Goal: Information Seeking & Learning: Learn about a topic

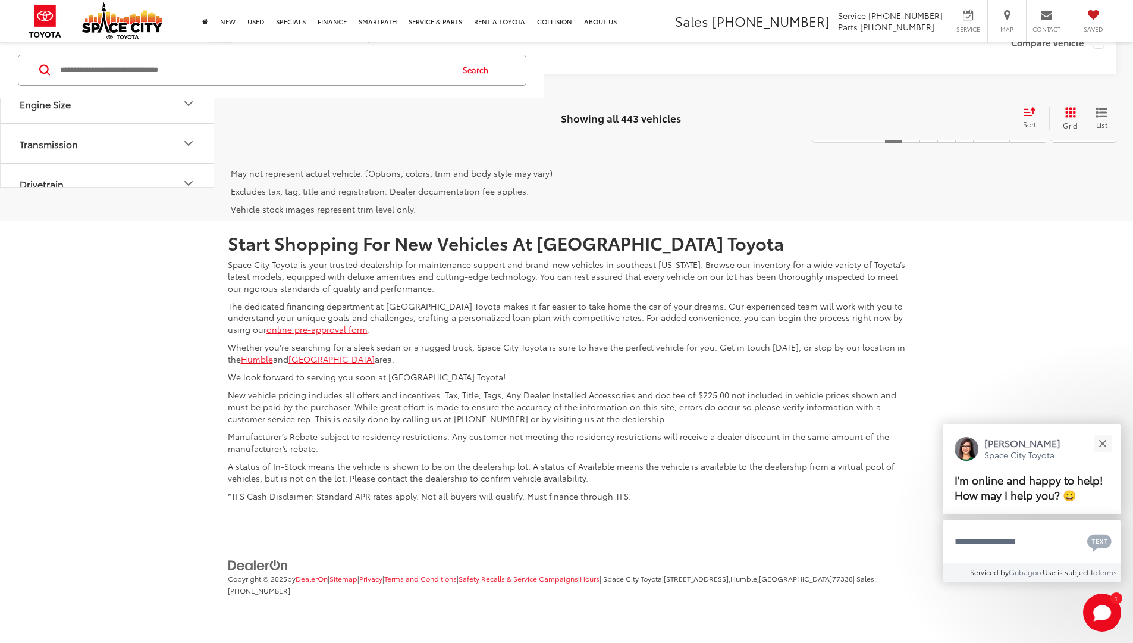
scroll to position [8316, 0]
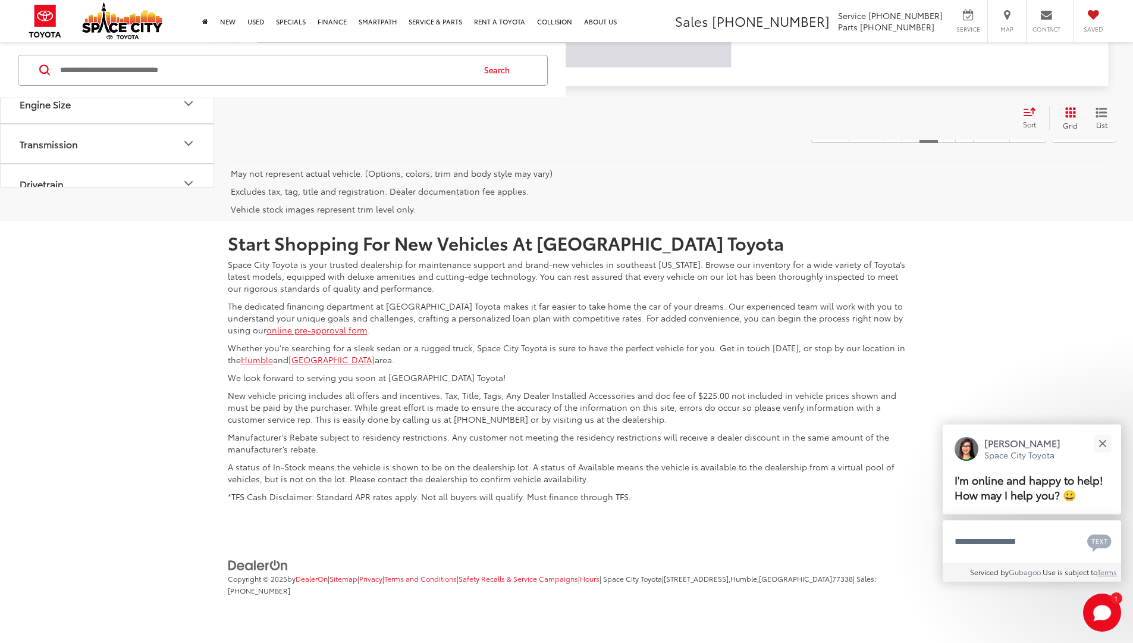
scroll to position [10, 0]
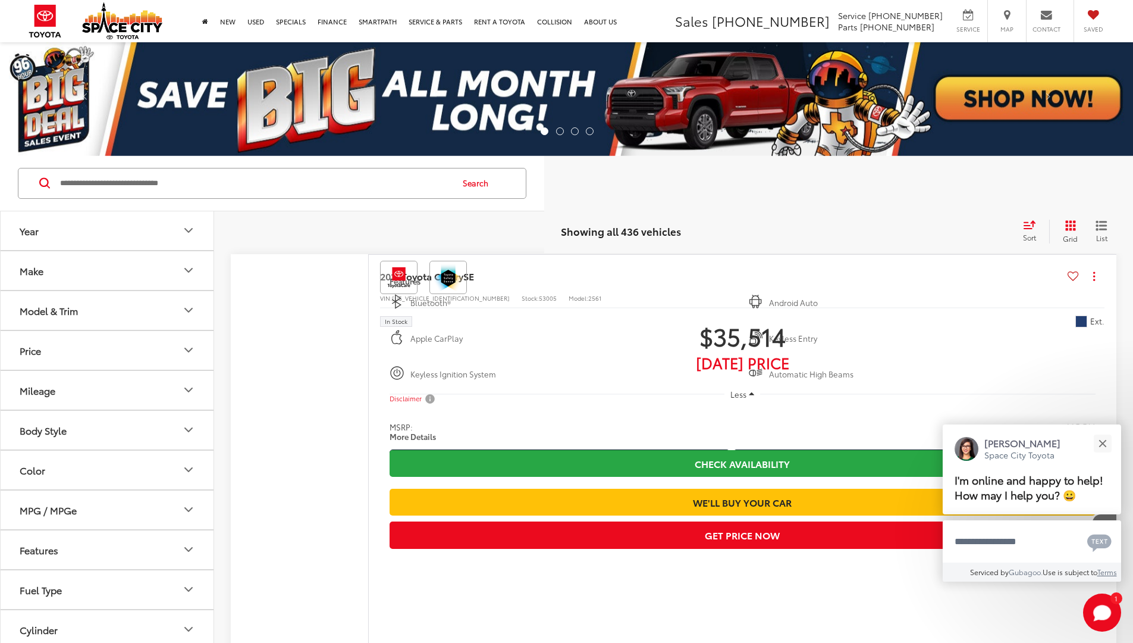
scroll to position [8316, 0]
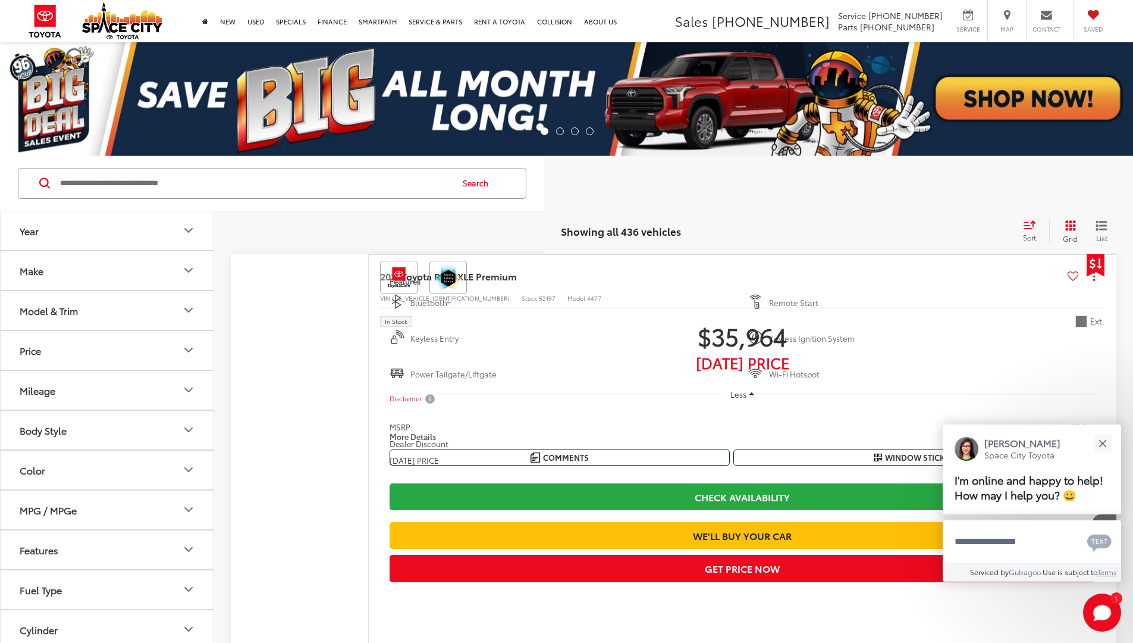
scroll to position [8316, 0]
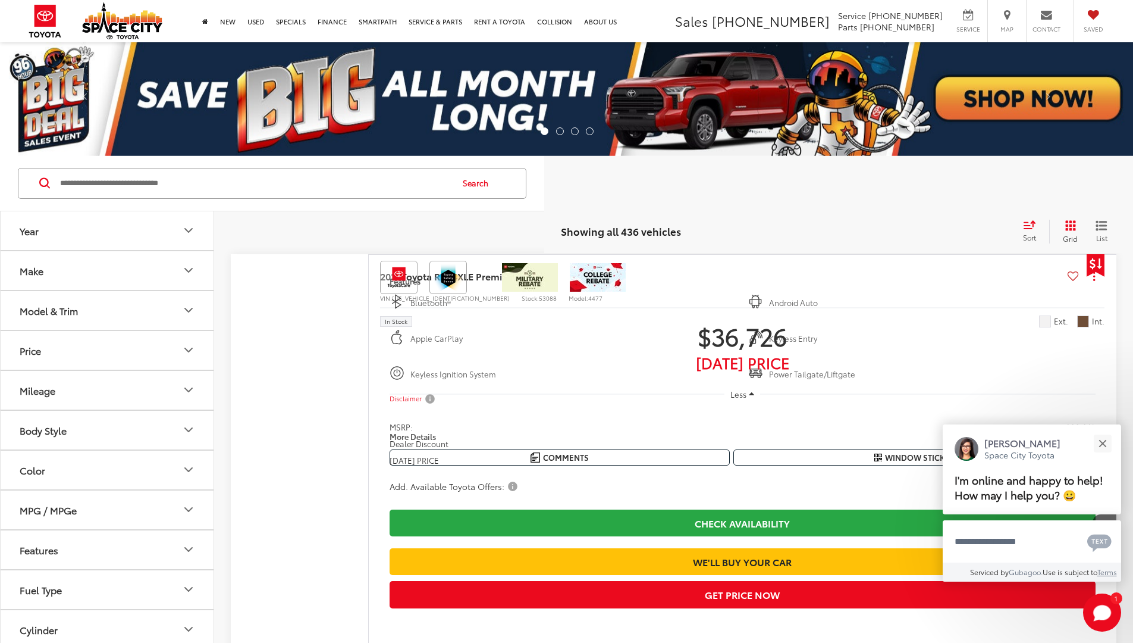
scroll to position [8316, 0]
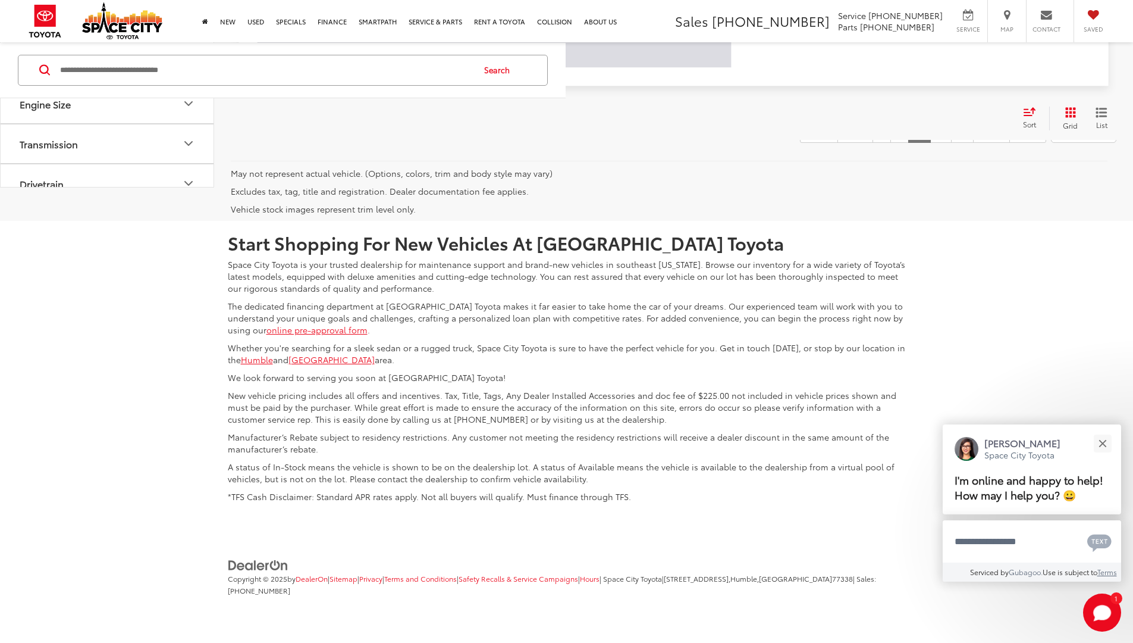
scroll to position [10, 0]
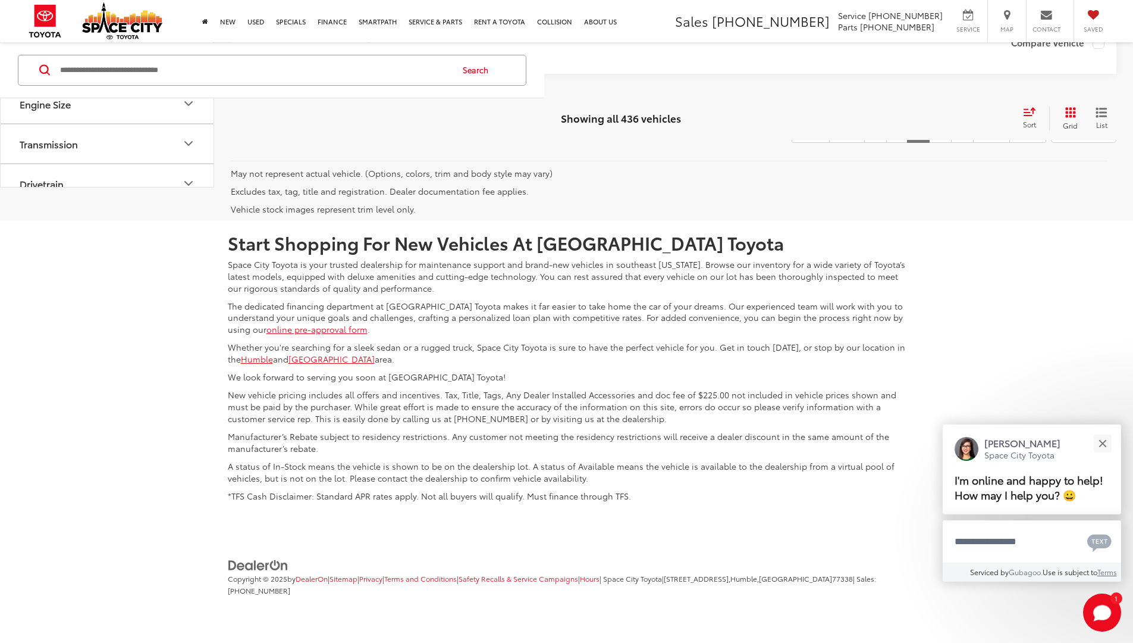
scroll to position [10, 0]
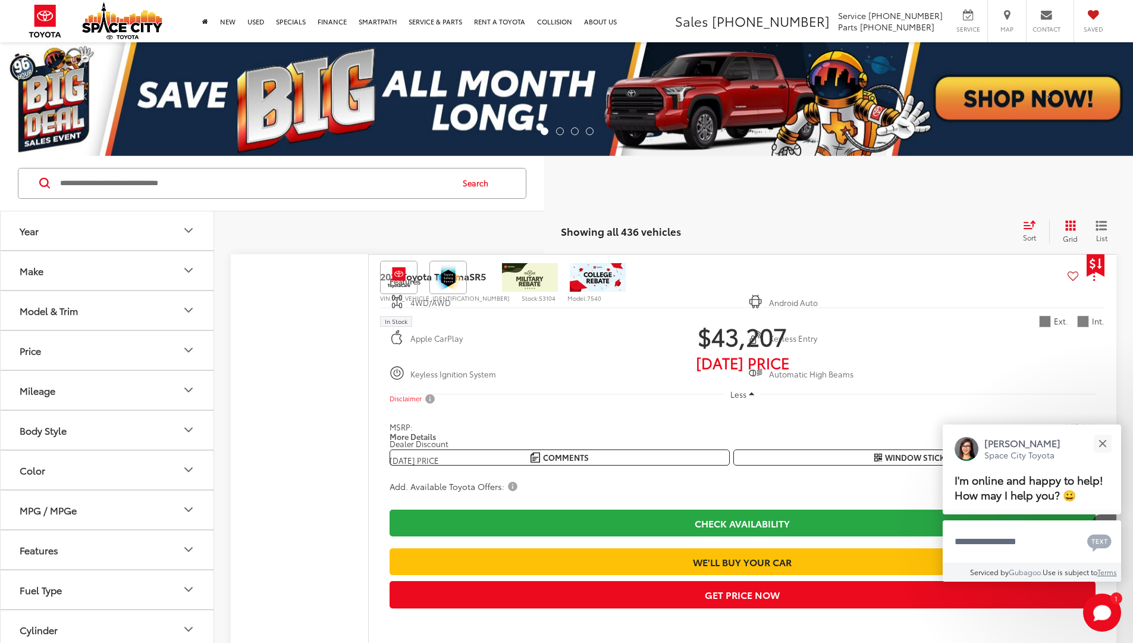
scroll to position [10, 0]
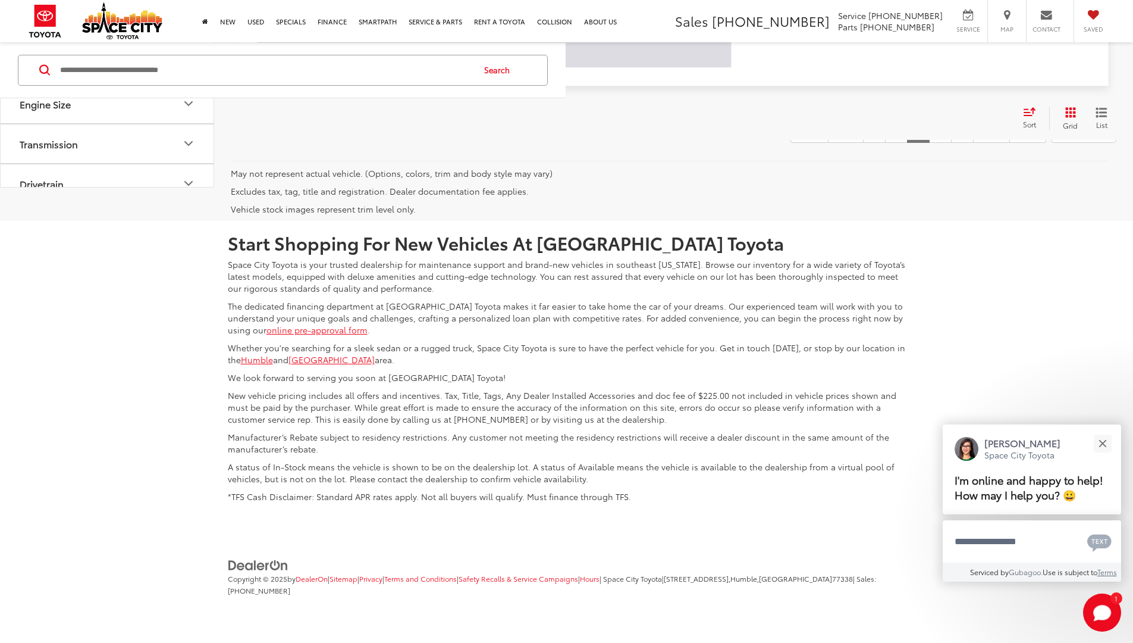
scroll to position [10, 0]
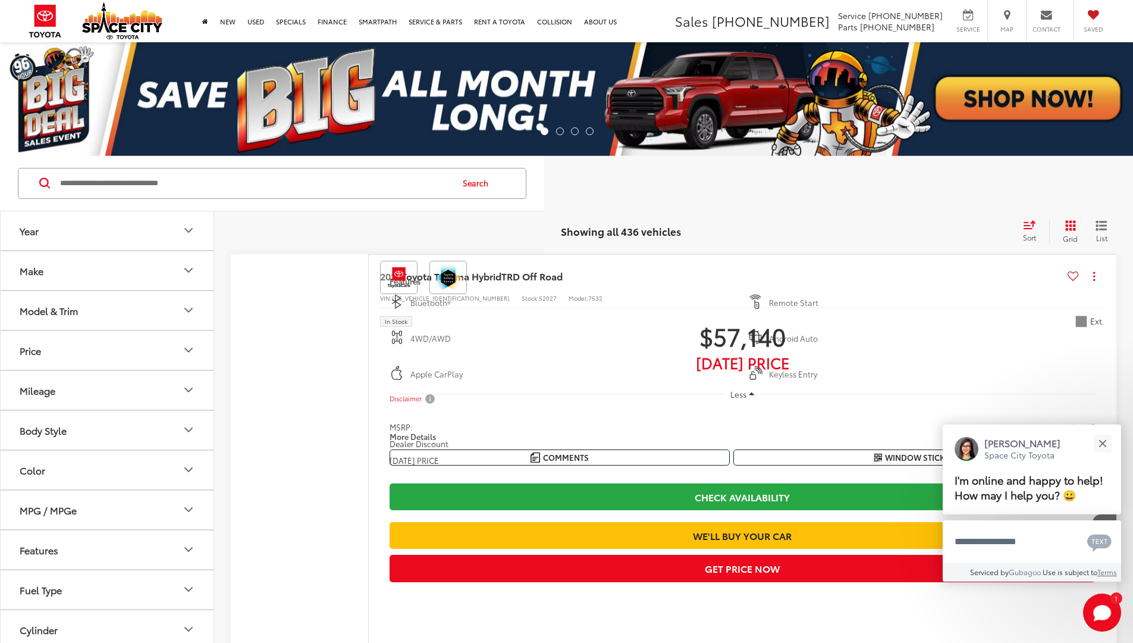
scroll to position [10, 0]
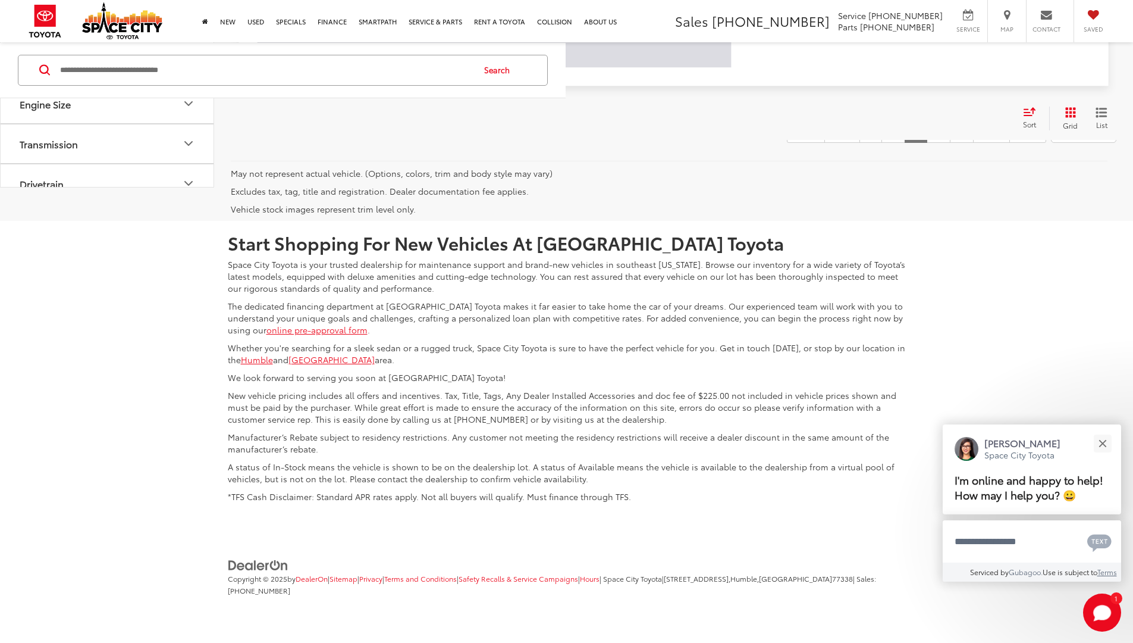
scroll to position [10, 0]
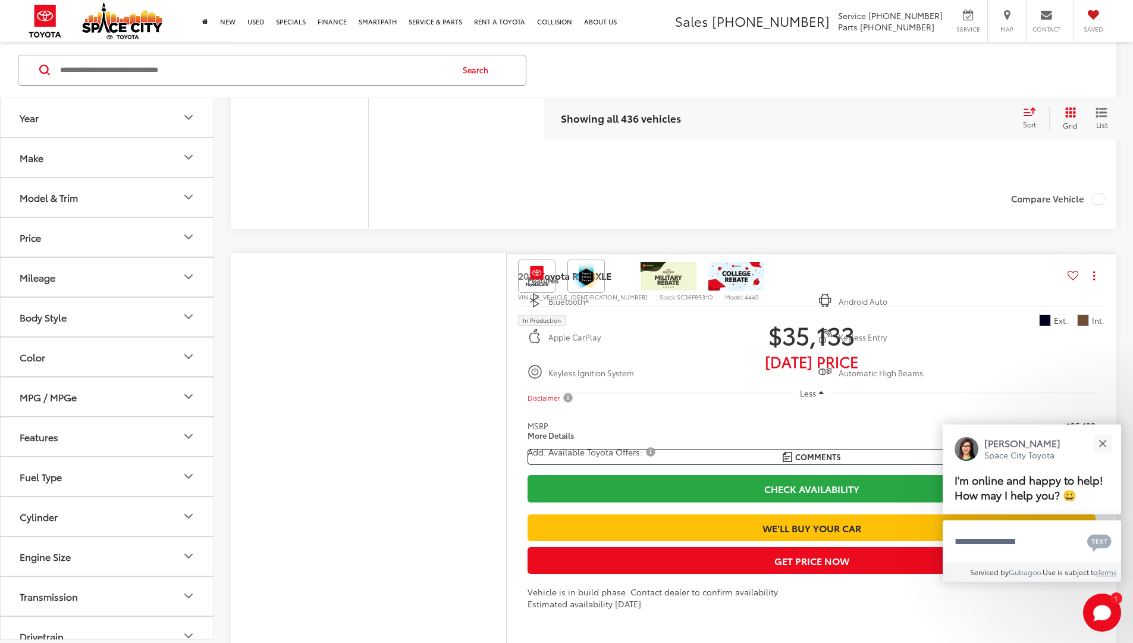
scroll to position [10, 0]
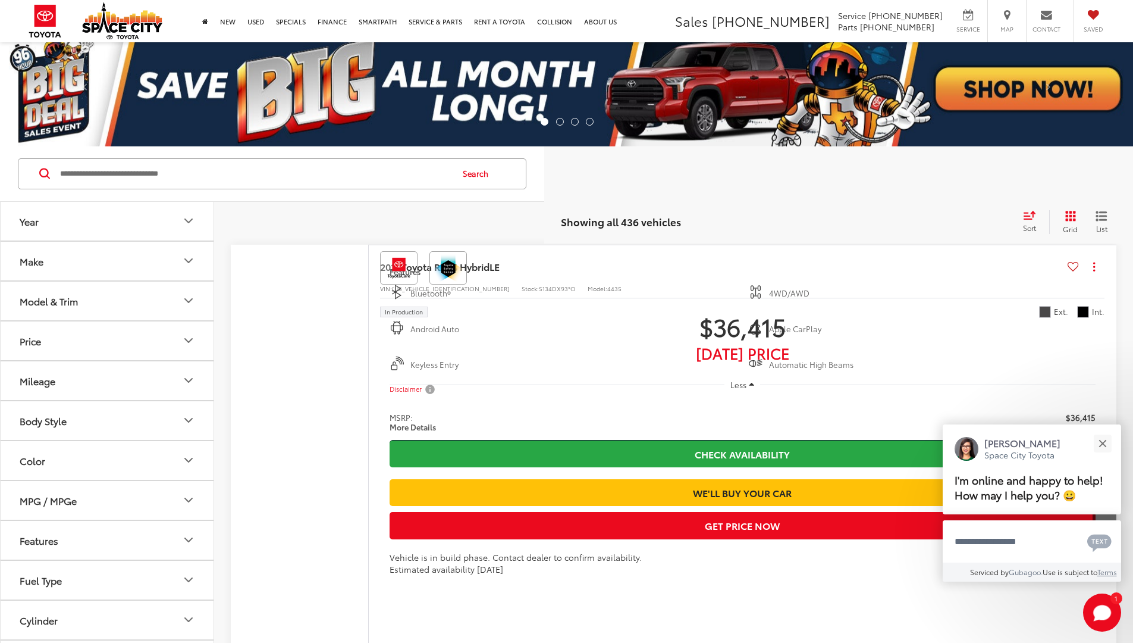
scroll to position [8067, 0]
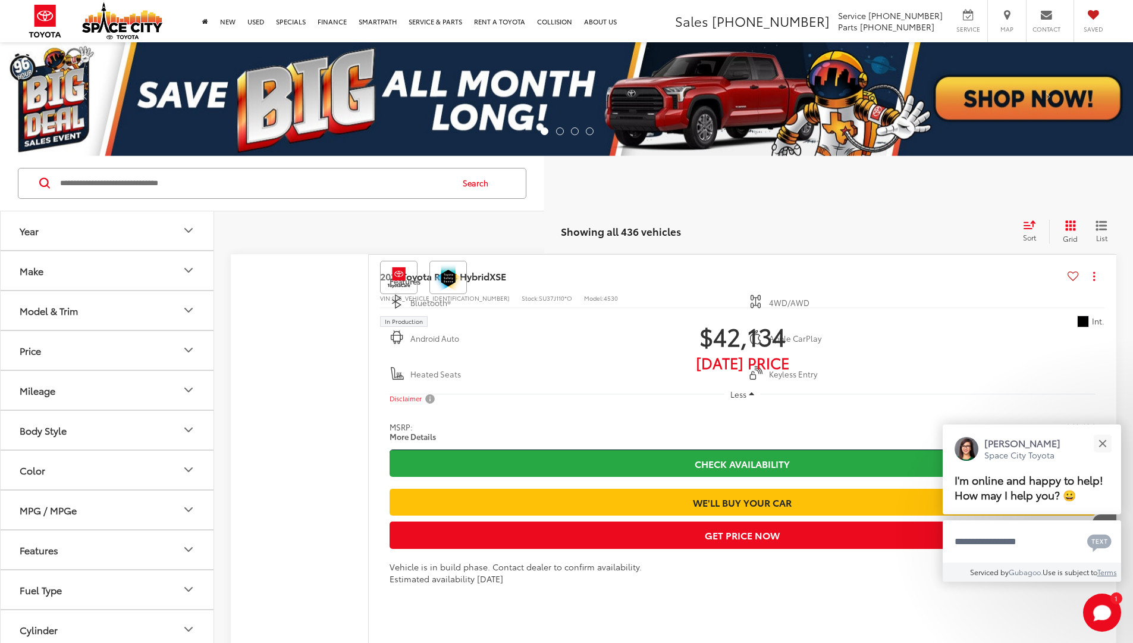
scroll to position [8278, 0]
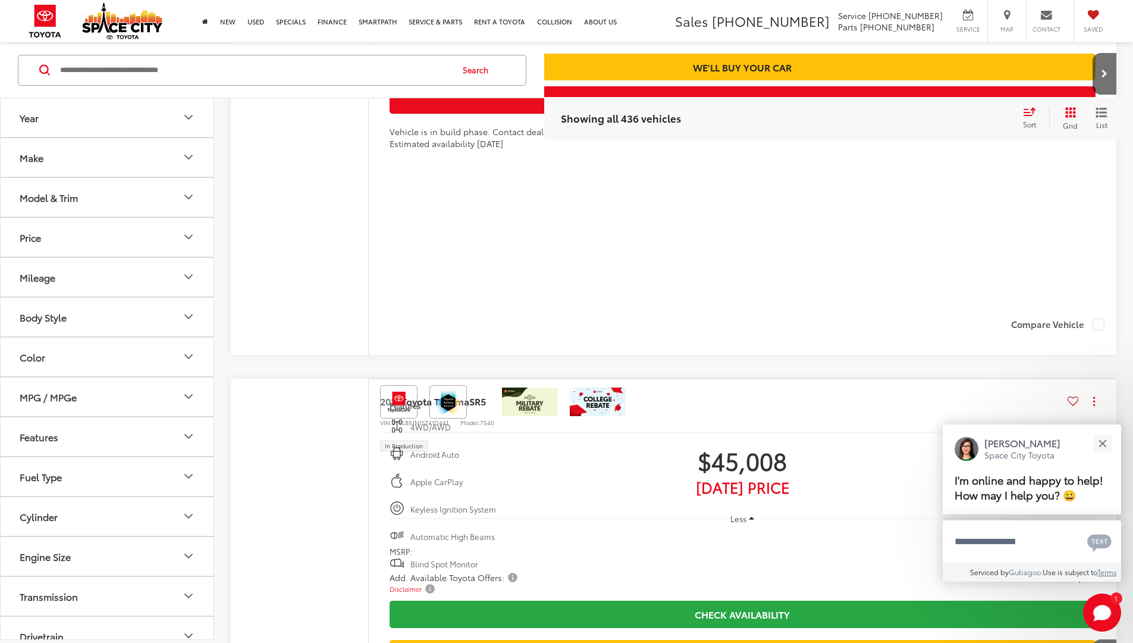
scroll to position [10, 0]
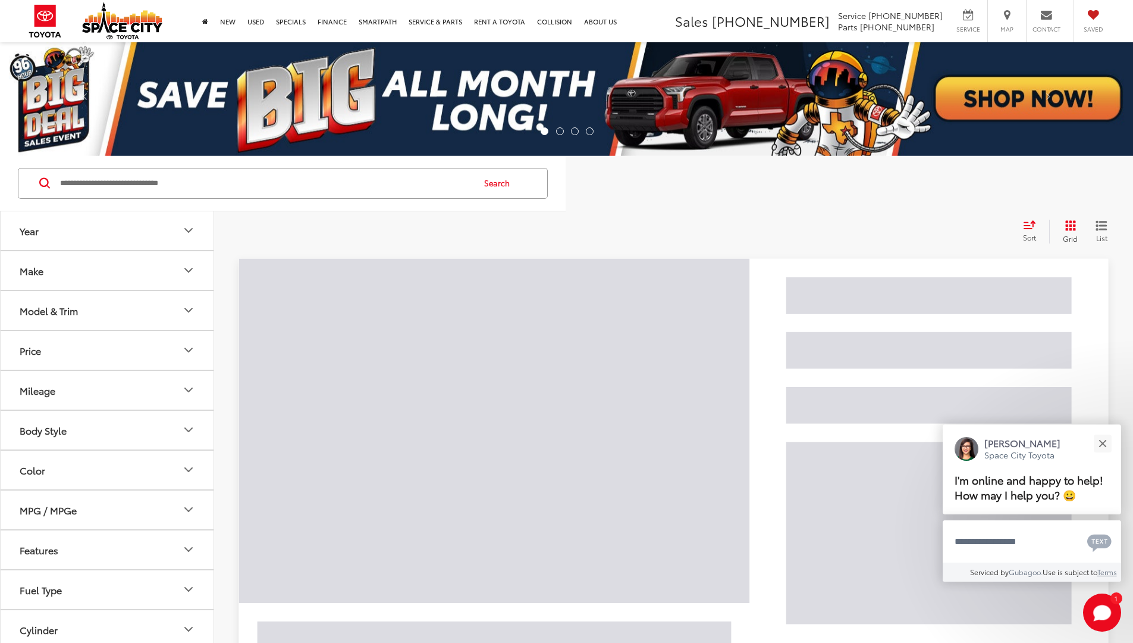
scroll to position [10, 0]
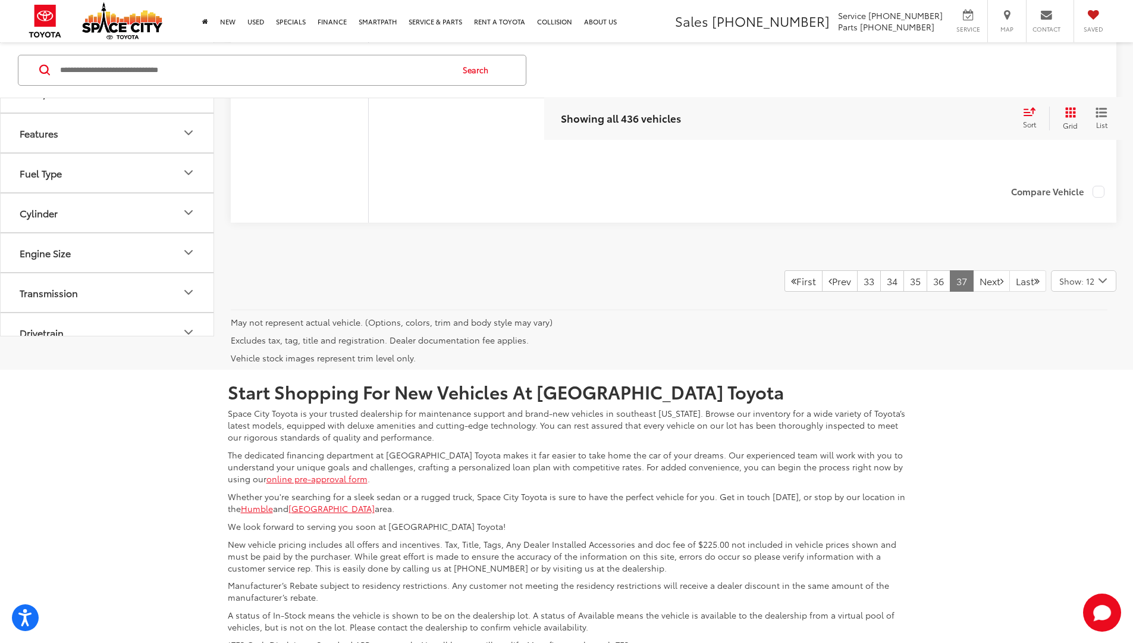
scroll to position [2375, 0]
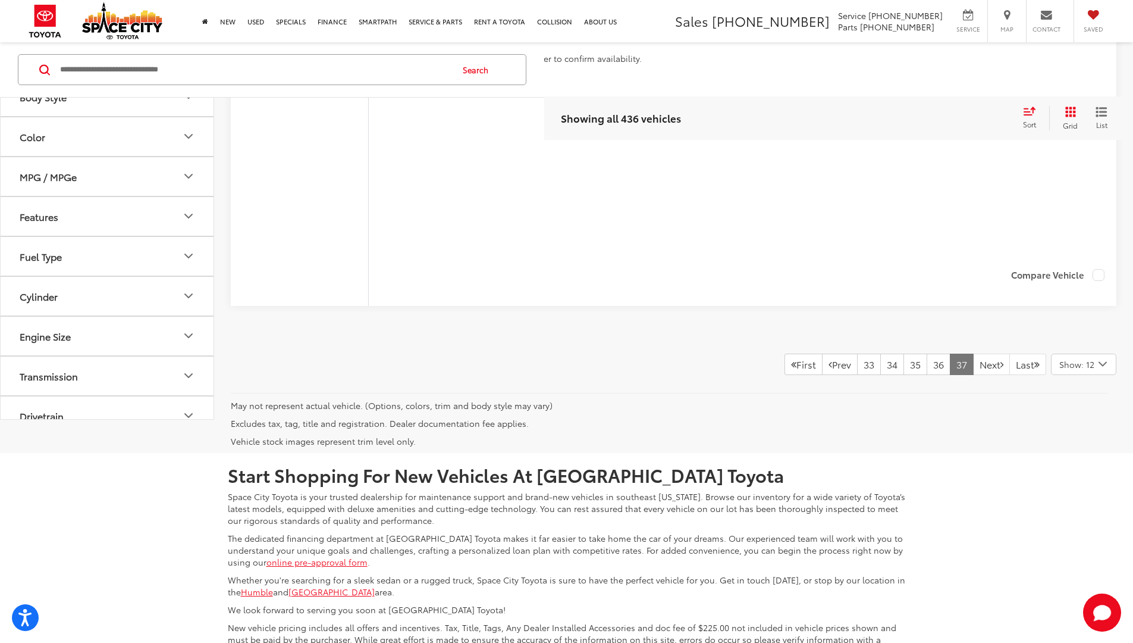
scroll to position [2482, 0]
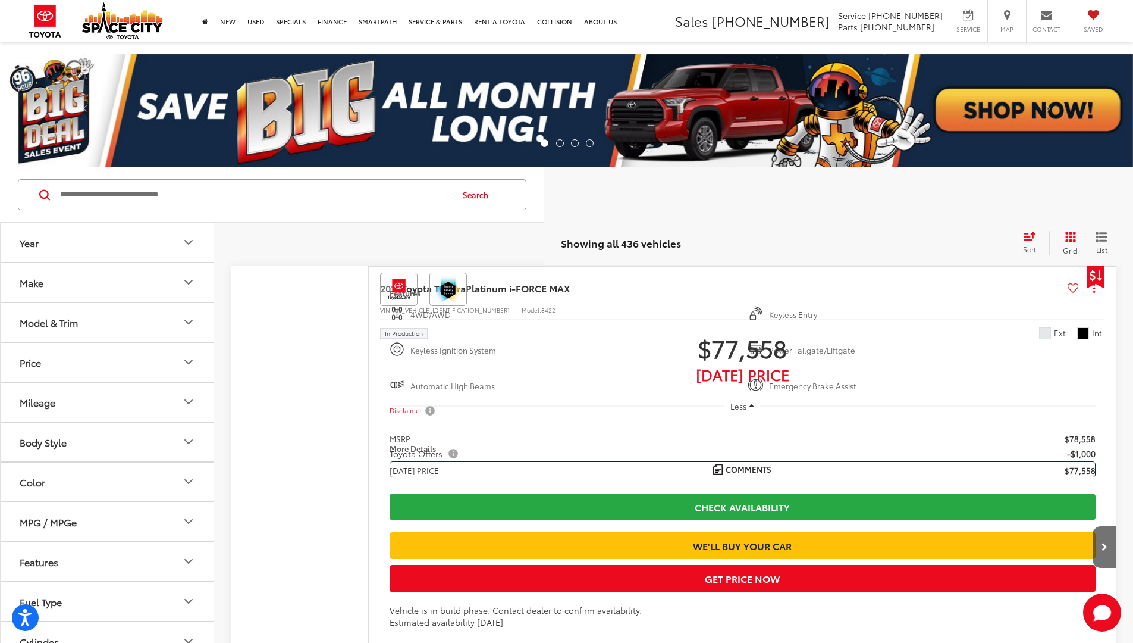
scroll to position [2470, 0]
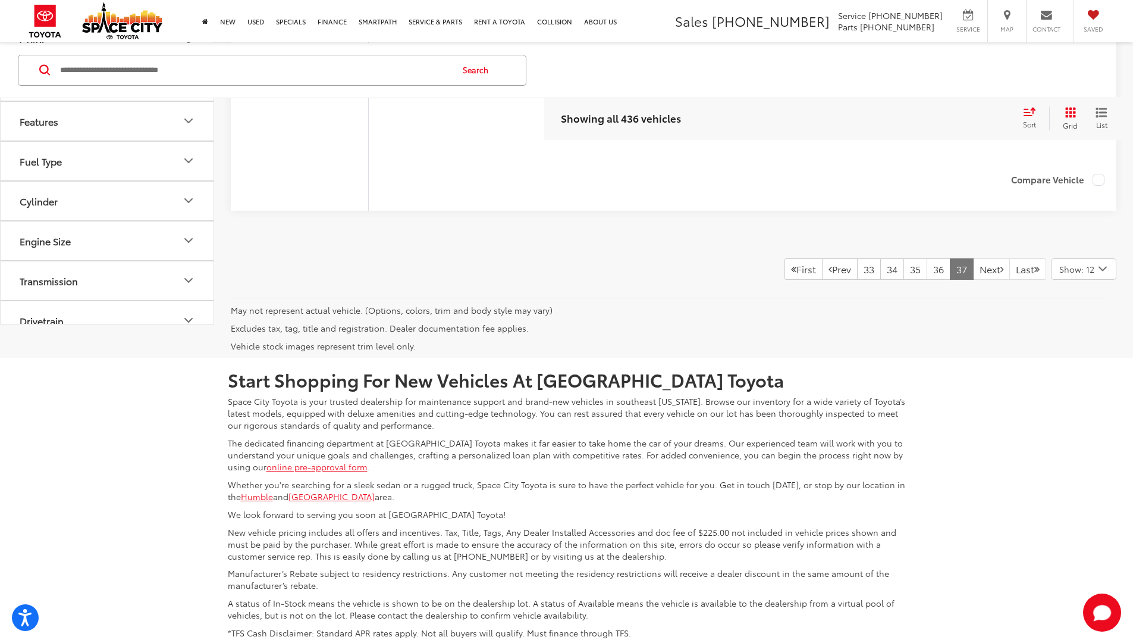
scroll to position [2470, 0]
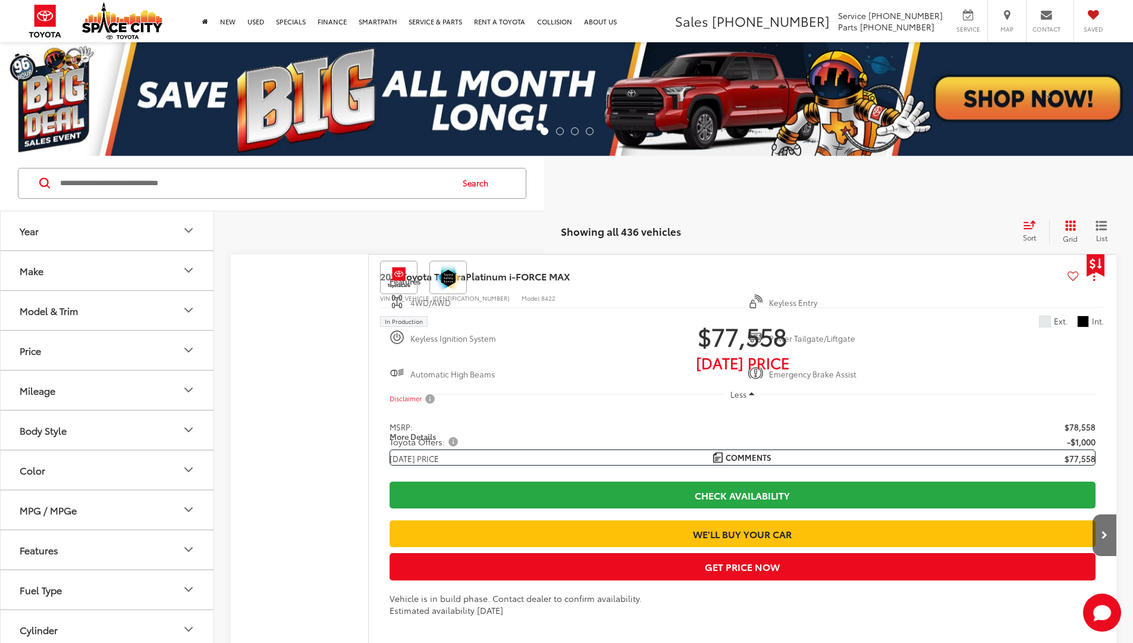
scroll to position [2470, 0]
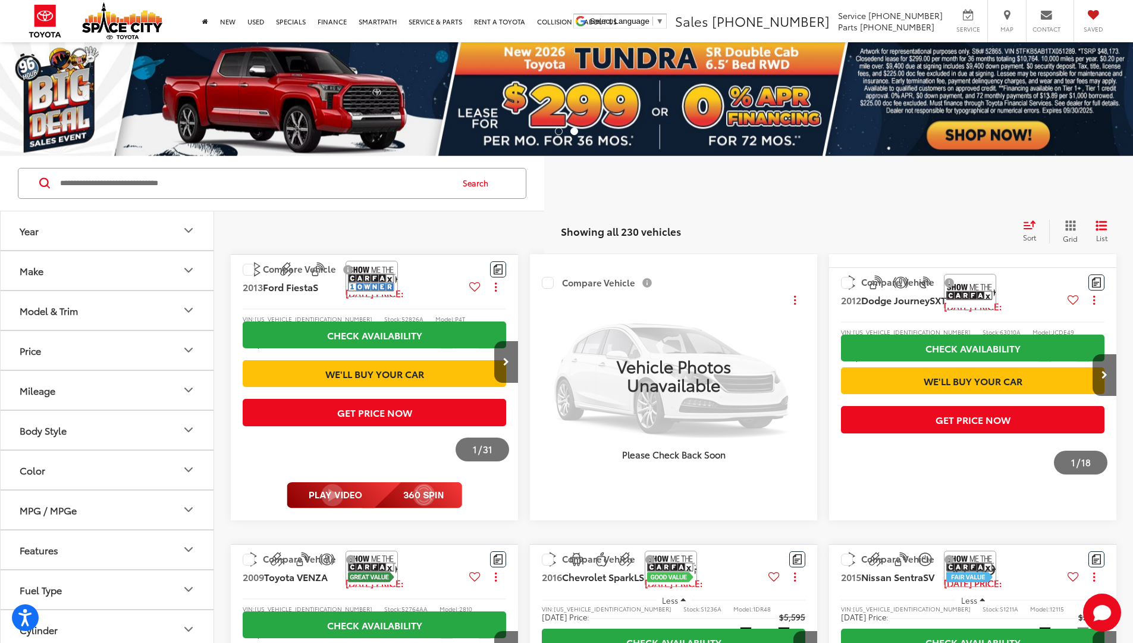
scroll to position [10, 0]
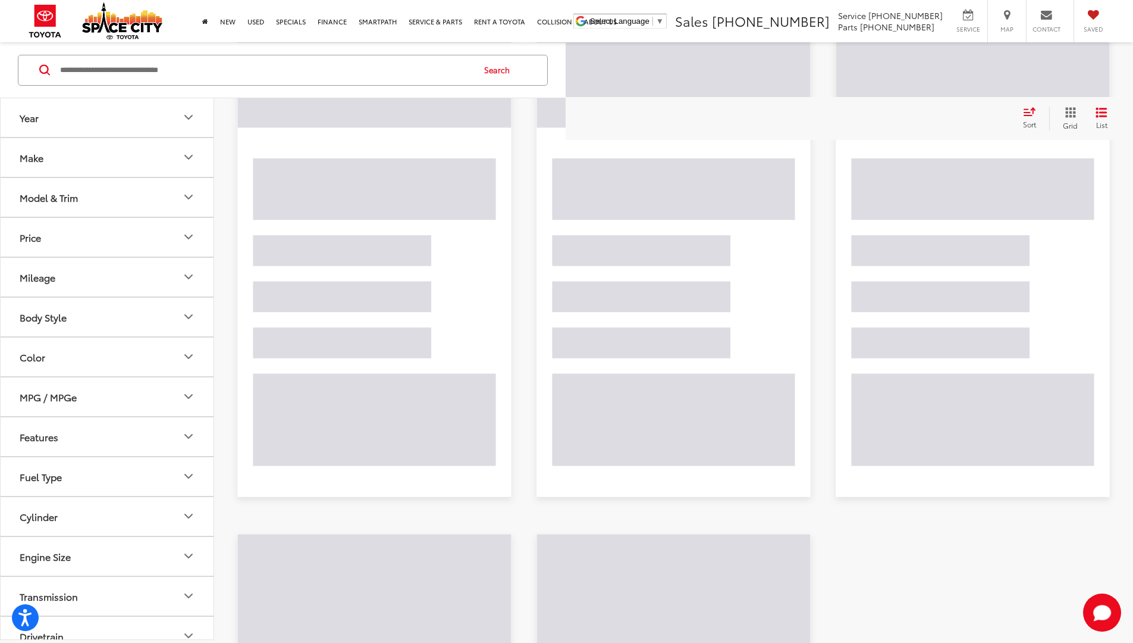
scroll to position [10, 0]
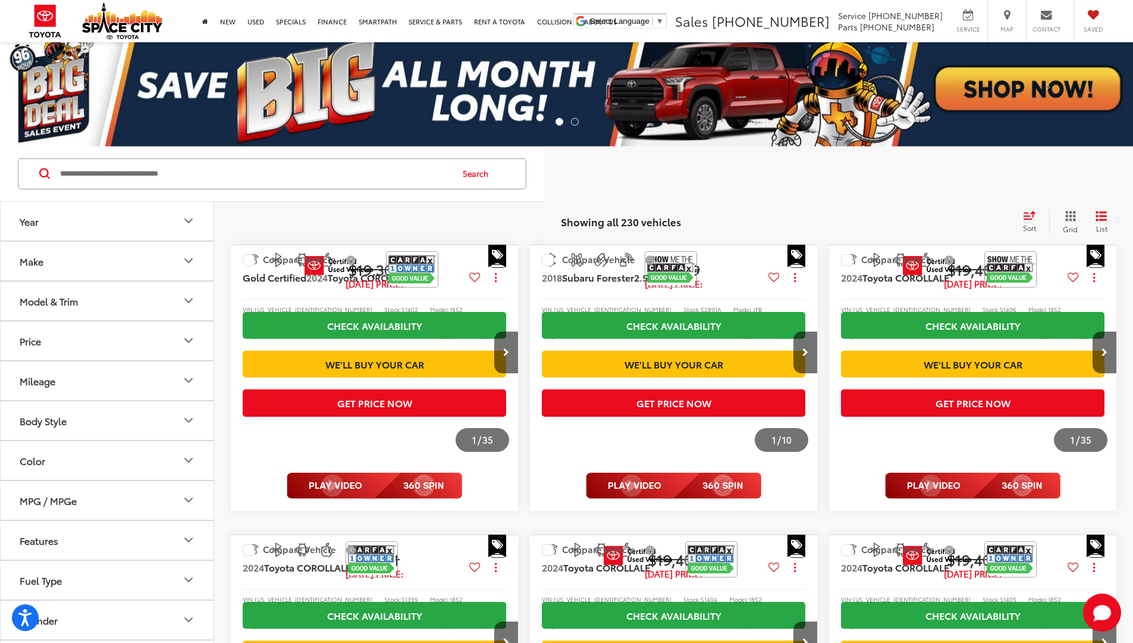
scroll to position [906, 0]
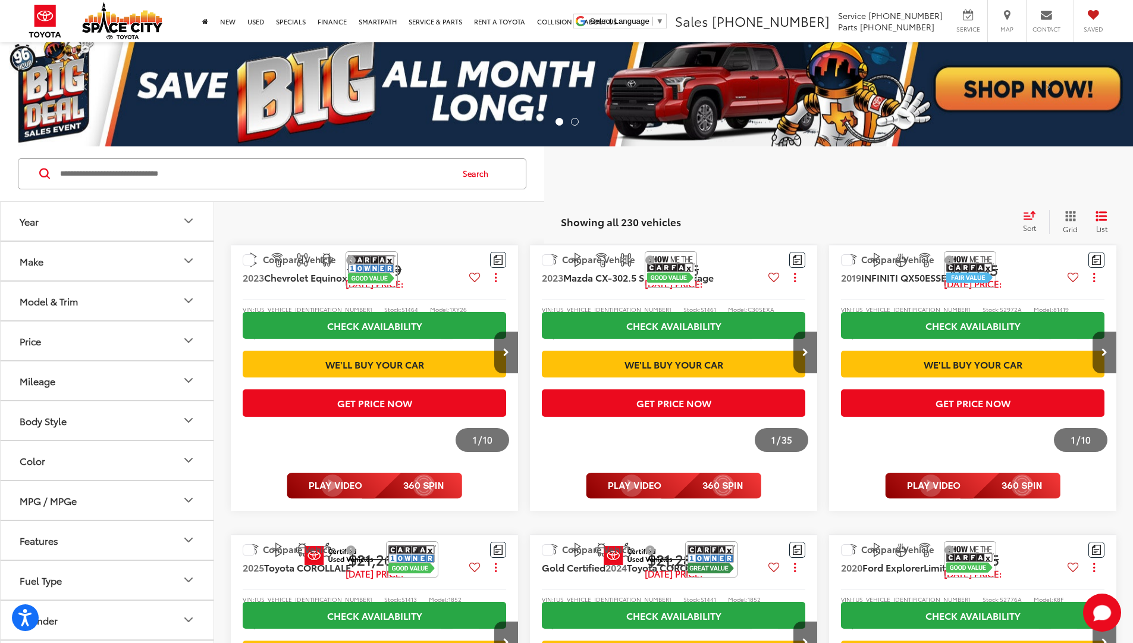
scroll to position [888, 0]
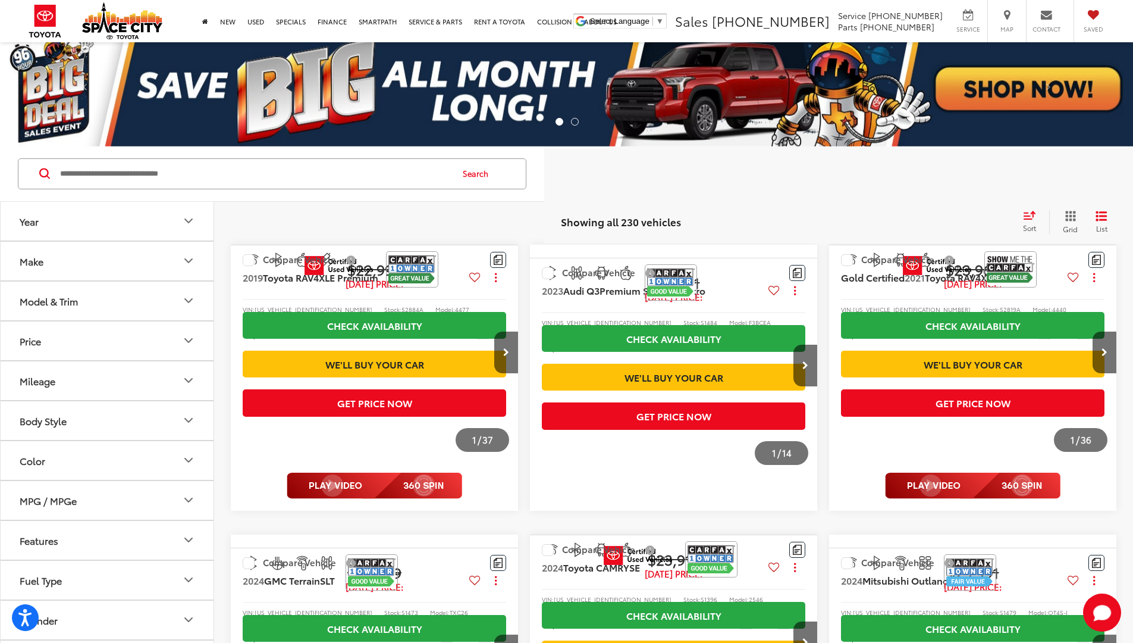
scroll to position [871, 0]
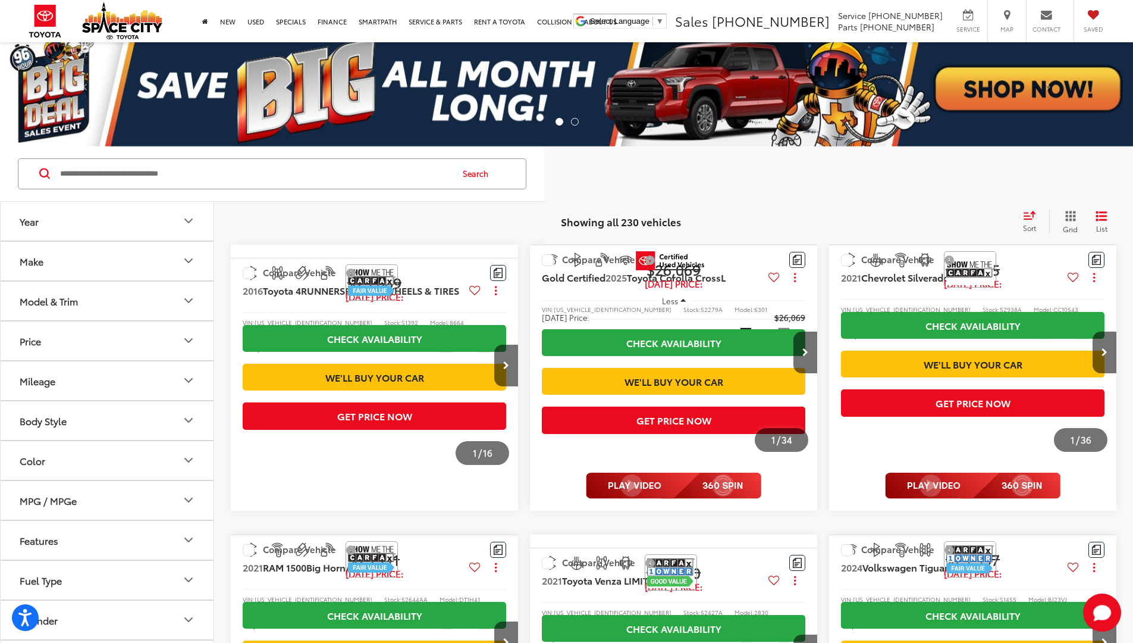
scroll to position [888, 0]
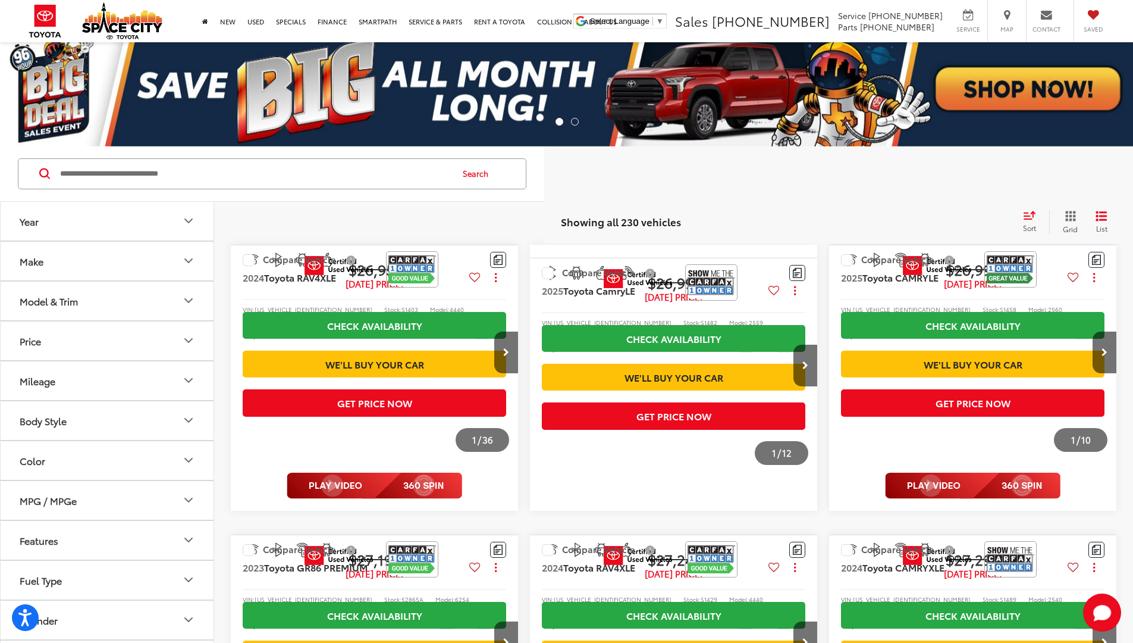
scroll to position [888, 0]
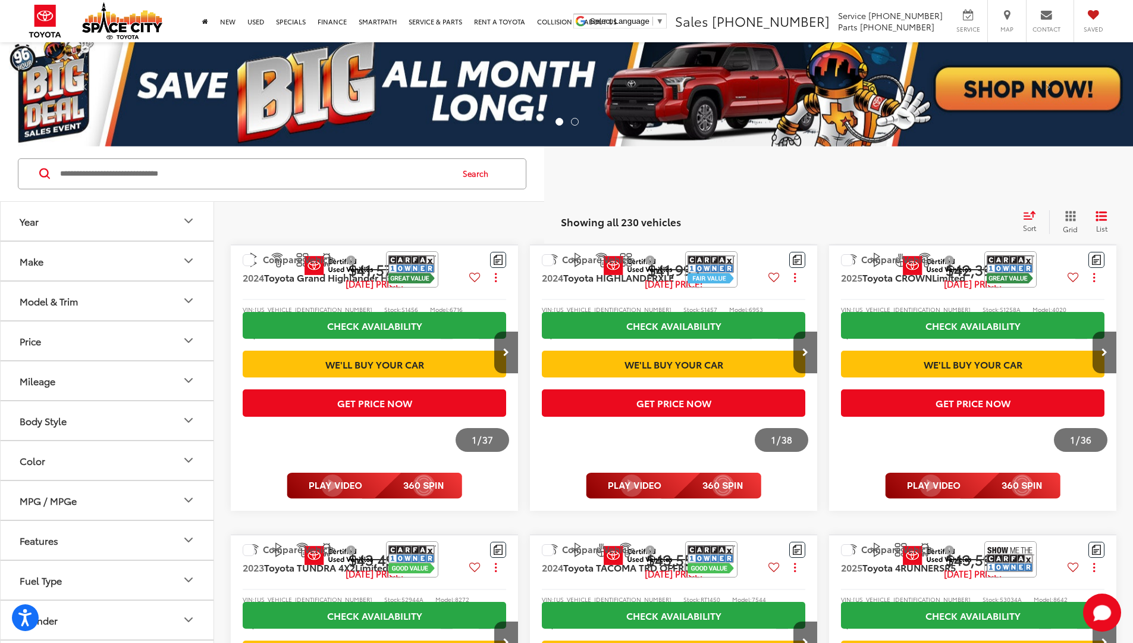
scroll to position [871, 0]
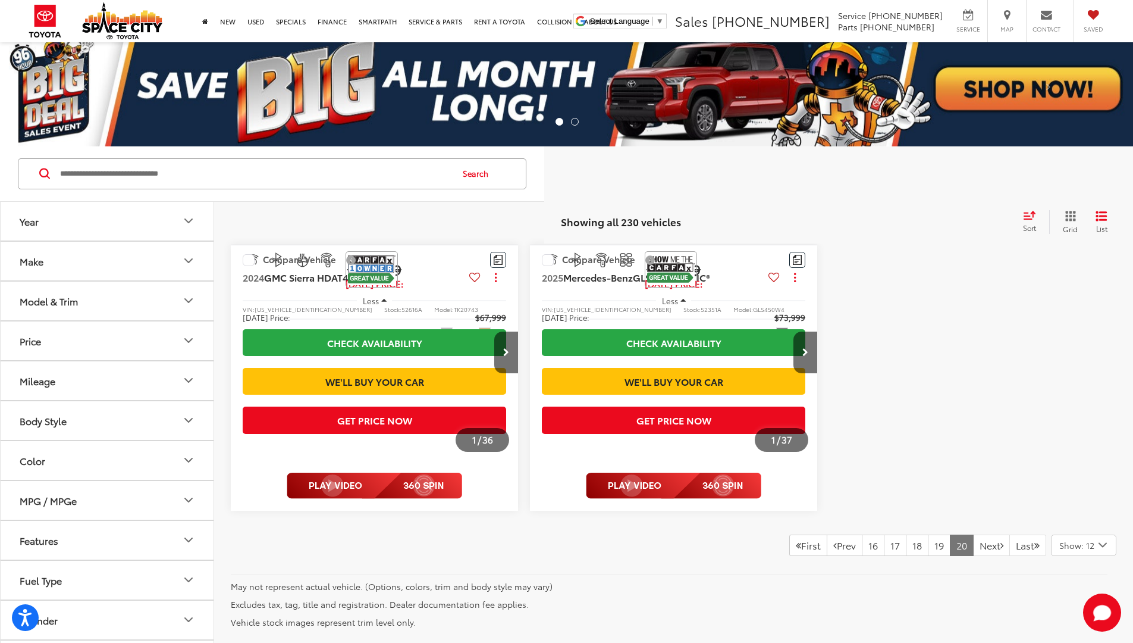
scroll to position [436, 0]
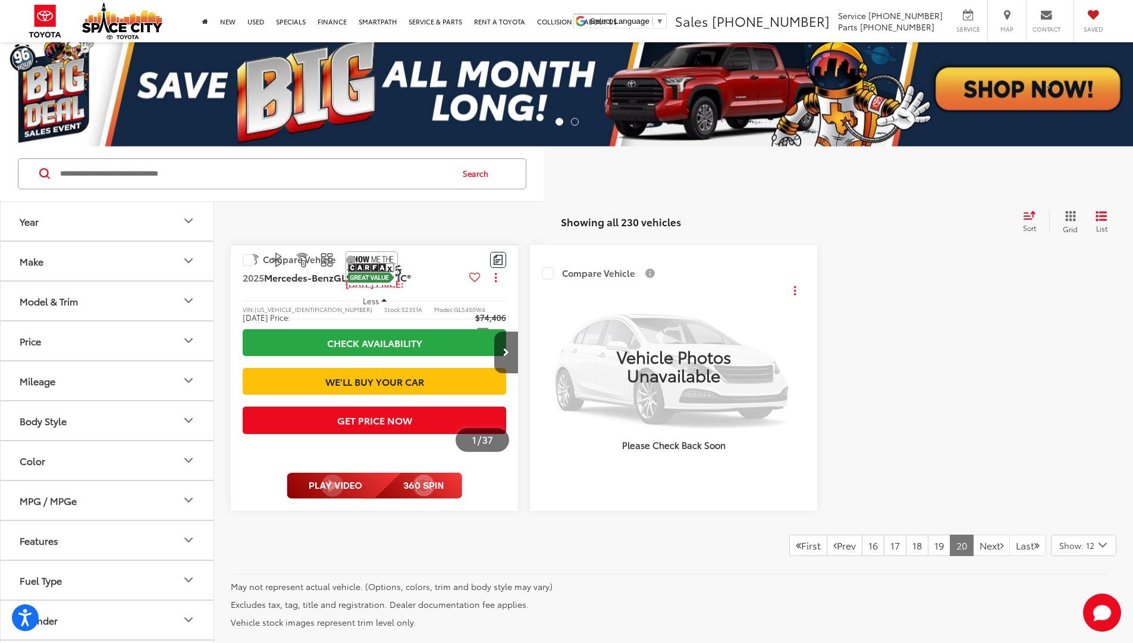
scroll to position [436, 0]
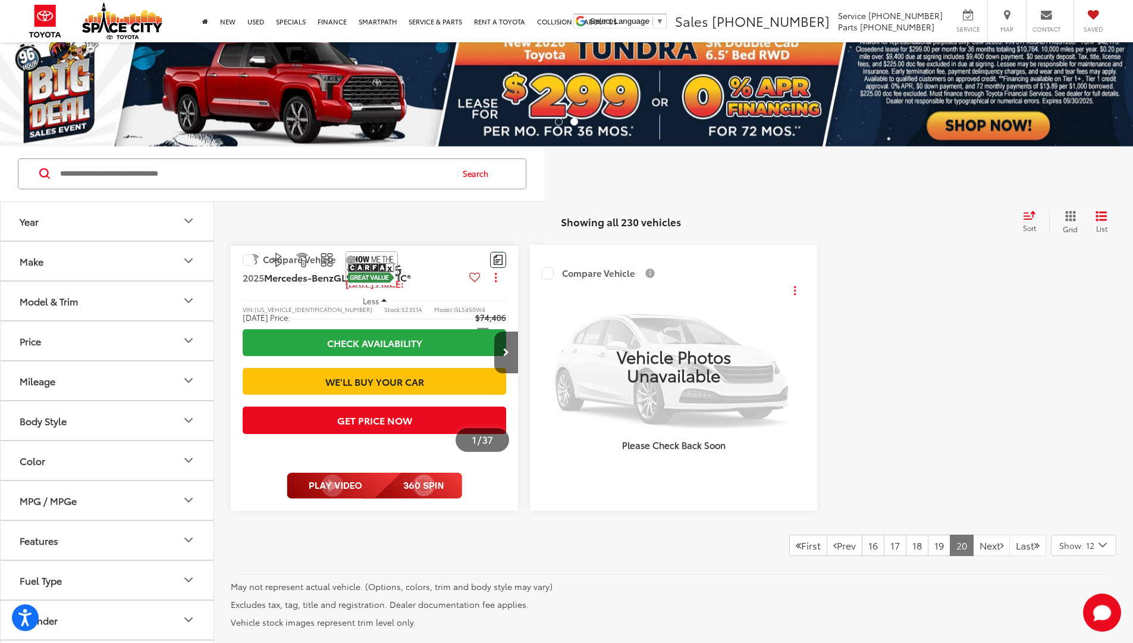
scroll to position [436, 0]
